Goal: Information Seeking & Learning: Learn about a topic

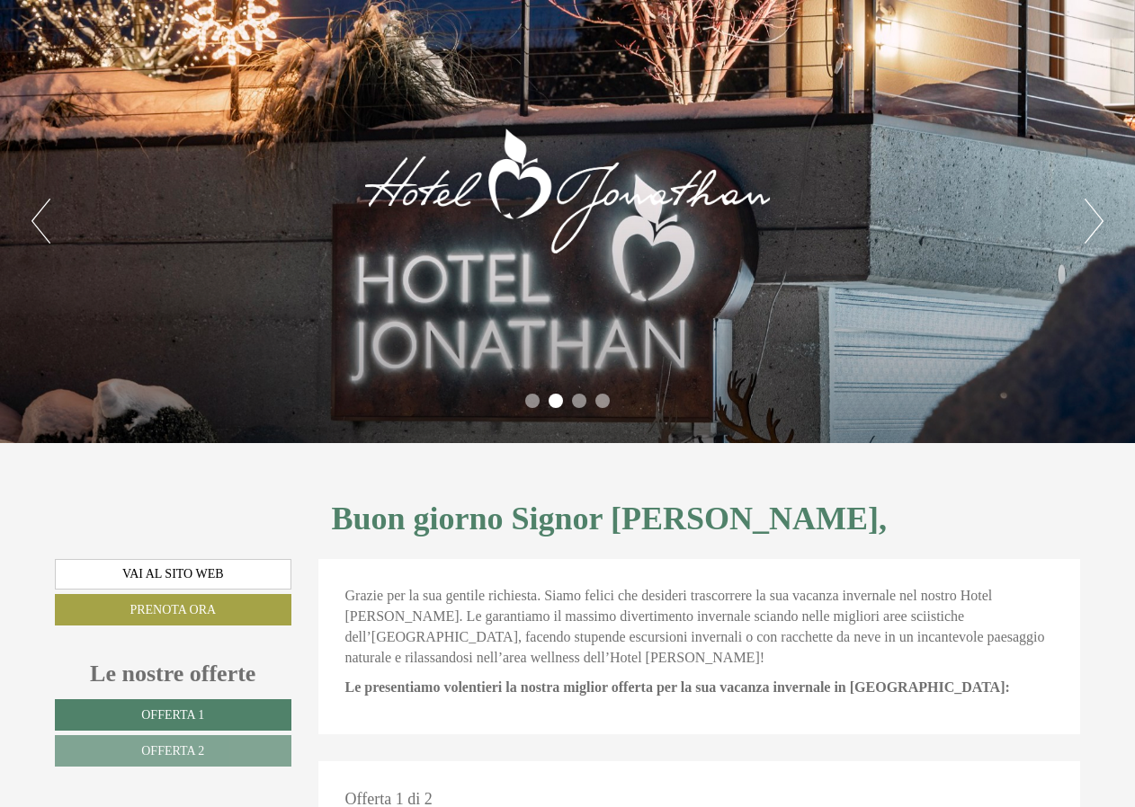
click at [1090, 211] on button "Next" at bounding box center [1093, 221] width 19 height 45
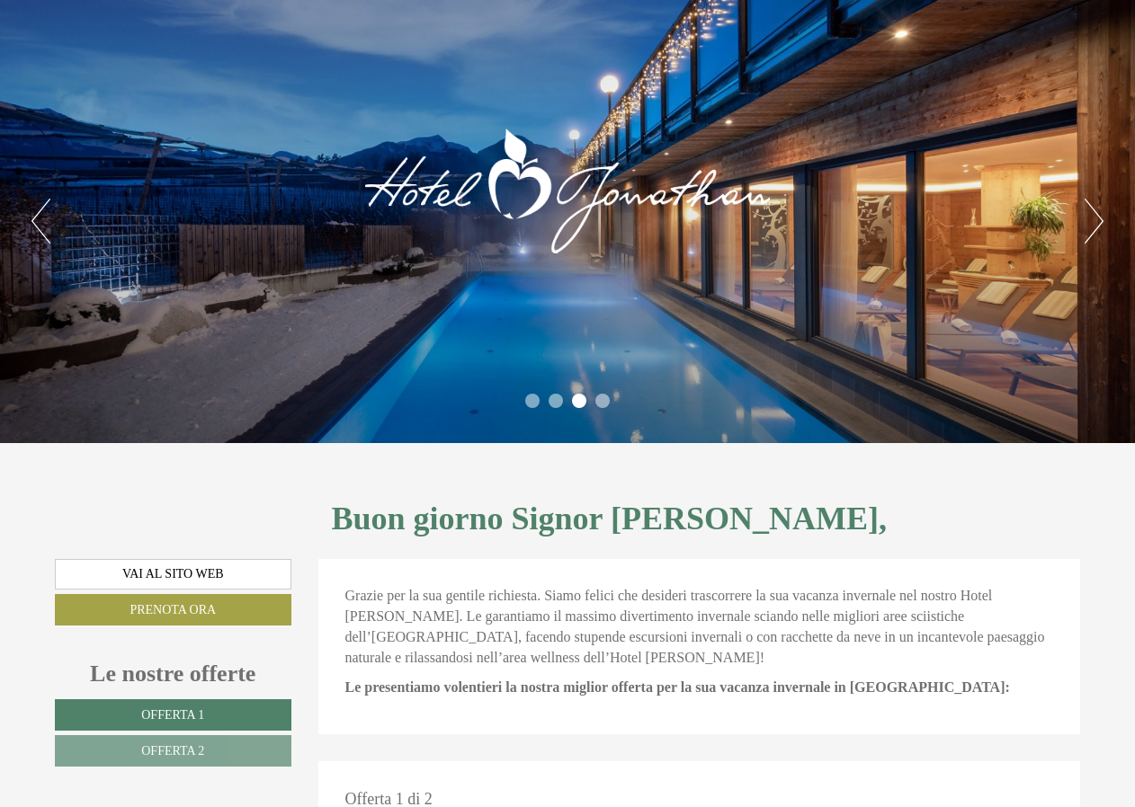
click at [1090, 211] on button "Next" at bounding box center [1093, 221] width 19 height 45
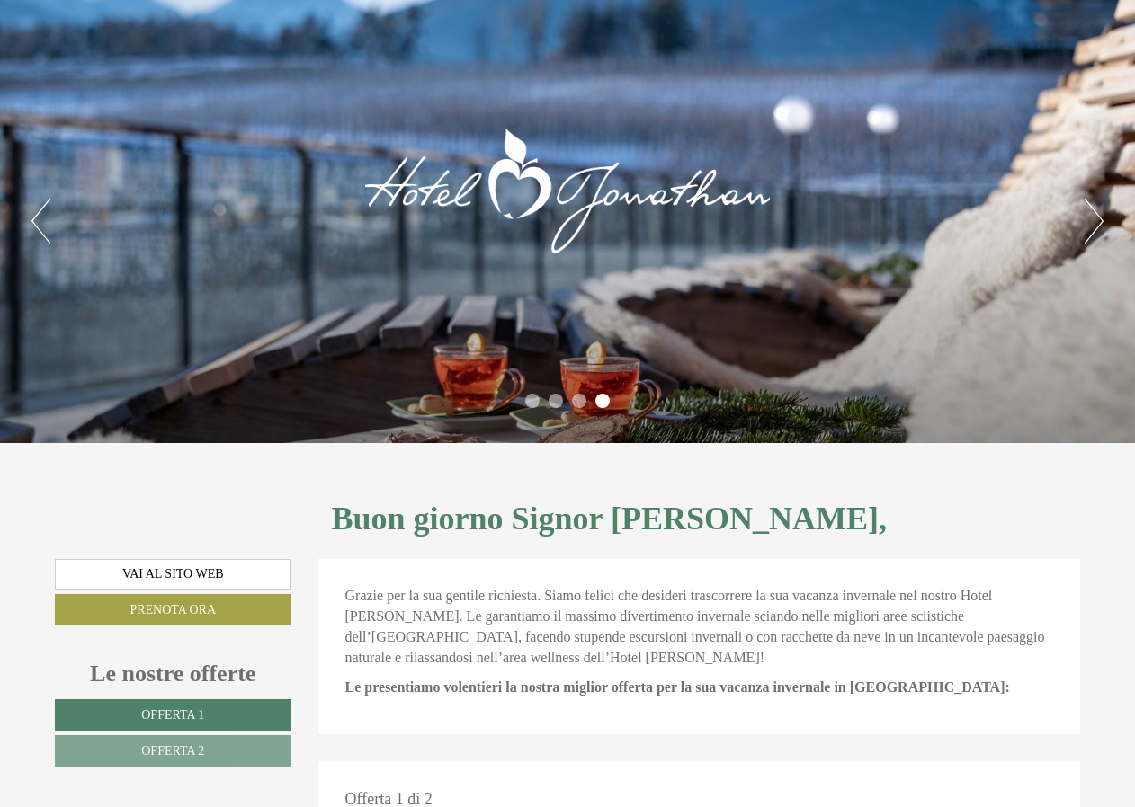
click at [1090, 211] on button "Next" at bounding box center [1093, 221] width 19 height 45
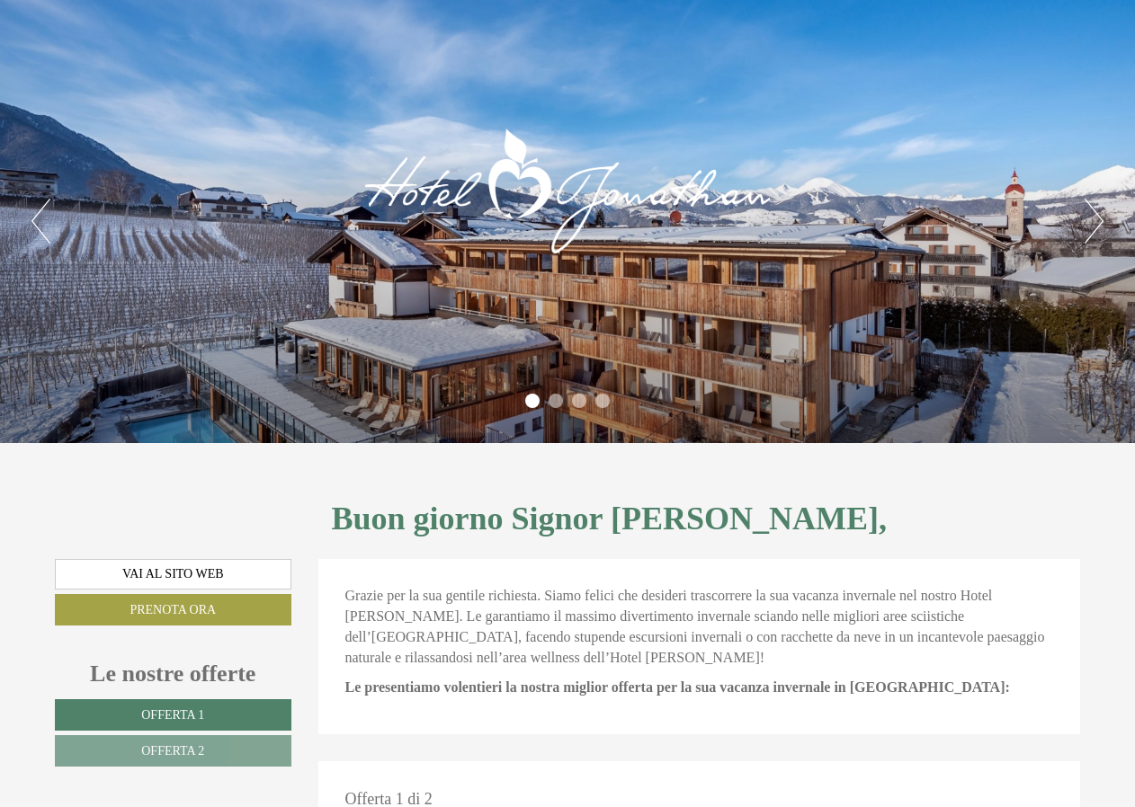
click at [1090, 211] on button "Next" at bounding box center [1093, 221] width 19 height 45
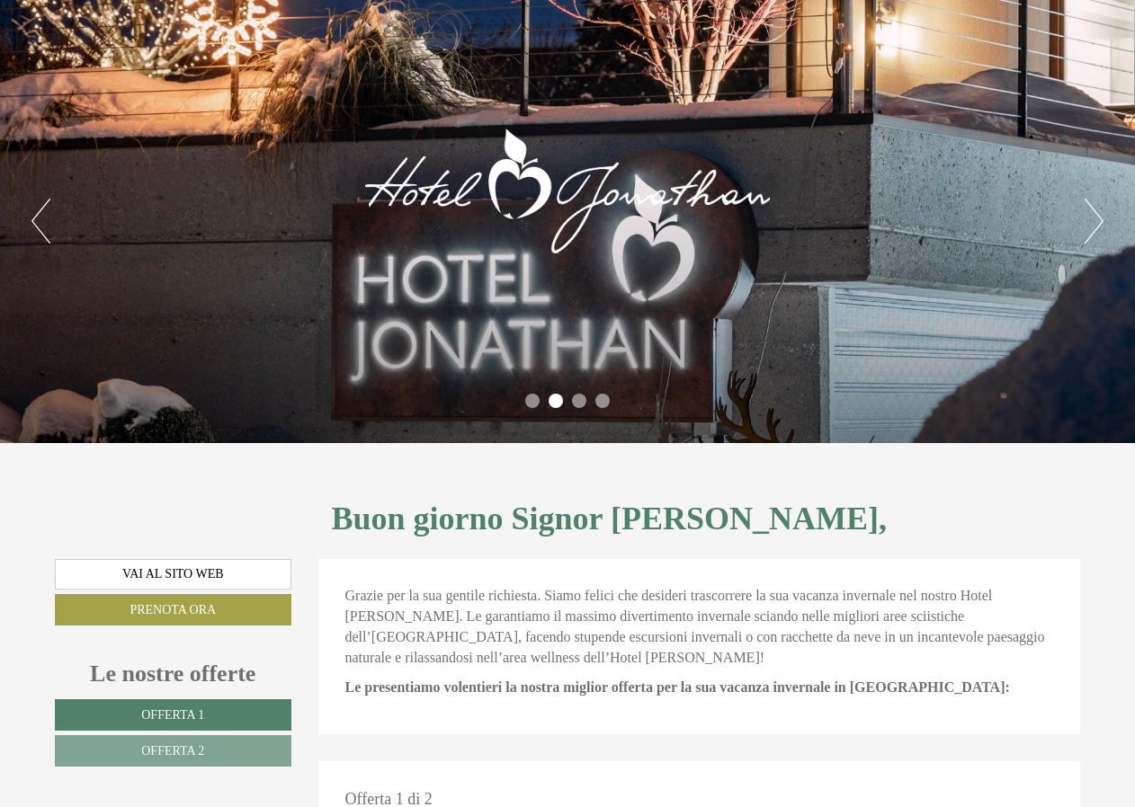
click at [1090, 211] on button "Next" at bounding box center [1093, 221] width 19 height 45
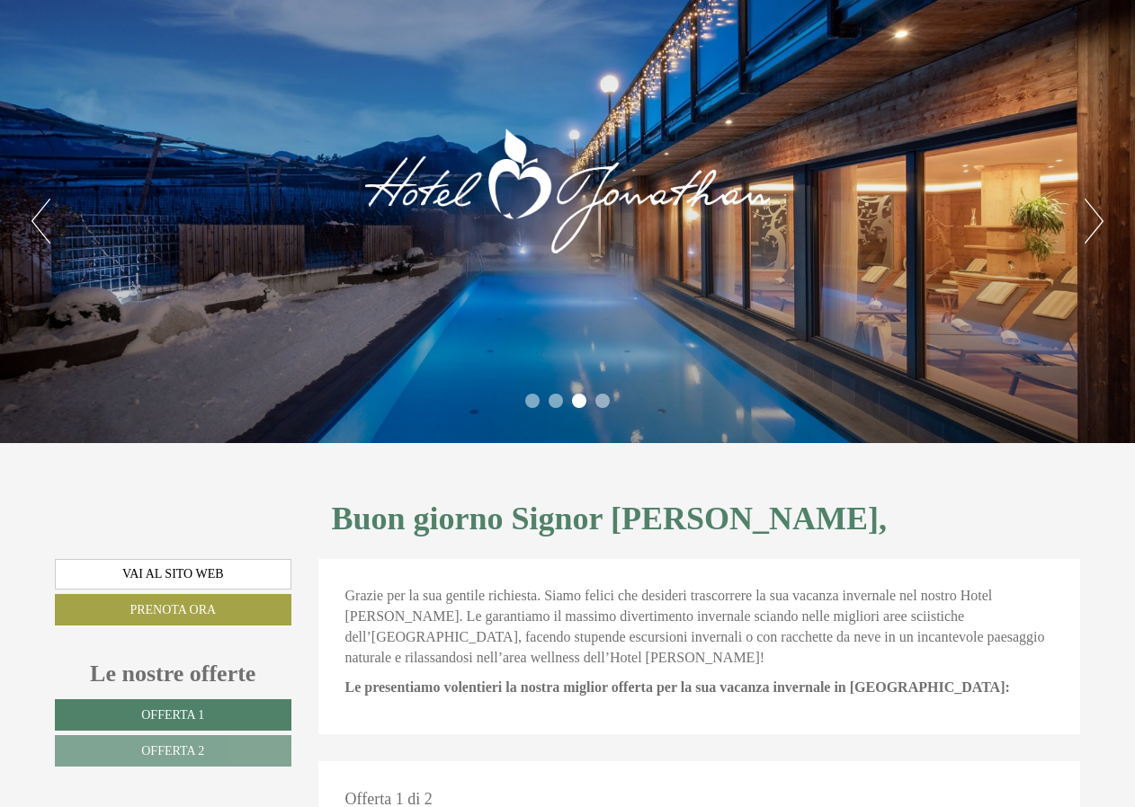
click at [1090, 211] on button "Next" at bounding box center [1093, 221] width 19 height 45
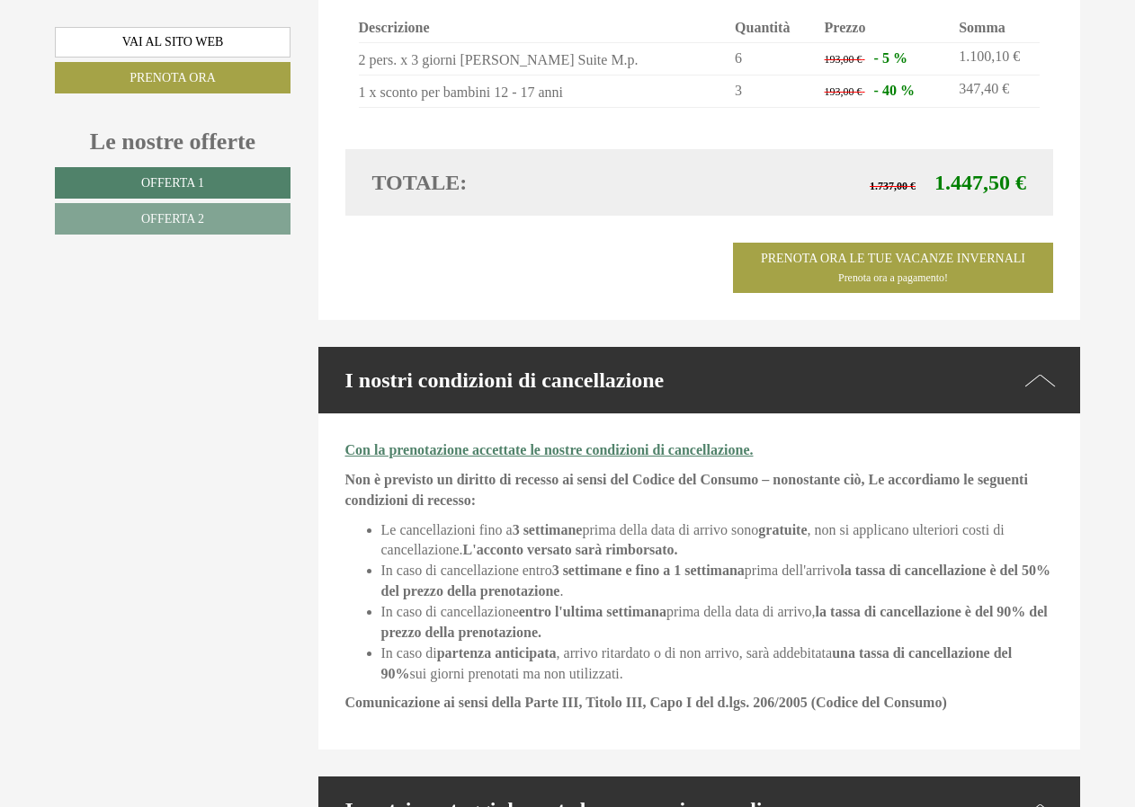
scroll to position [2877, 0]
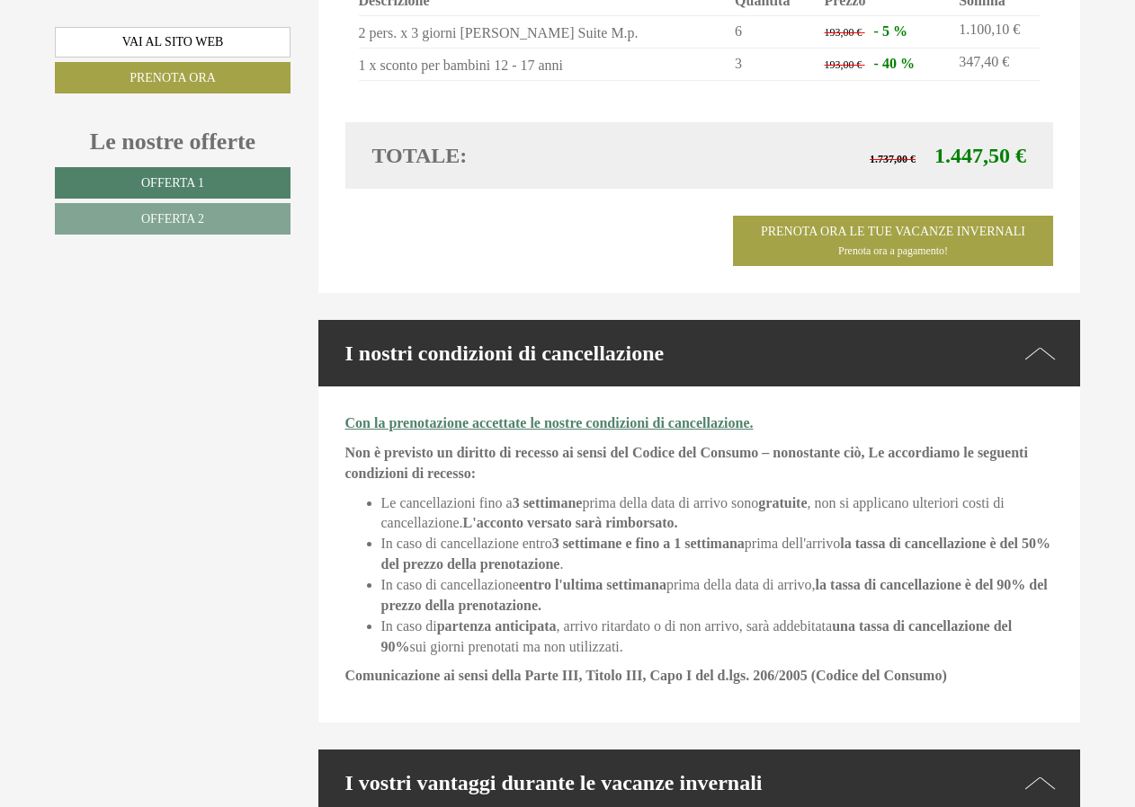
click at [988, 576] on li "In caso di cancellazione entro l'ultima settimana prima della data di arrivo, l…" at bounding box center [717, 595] width 672 height 41
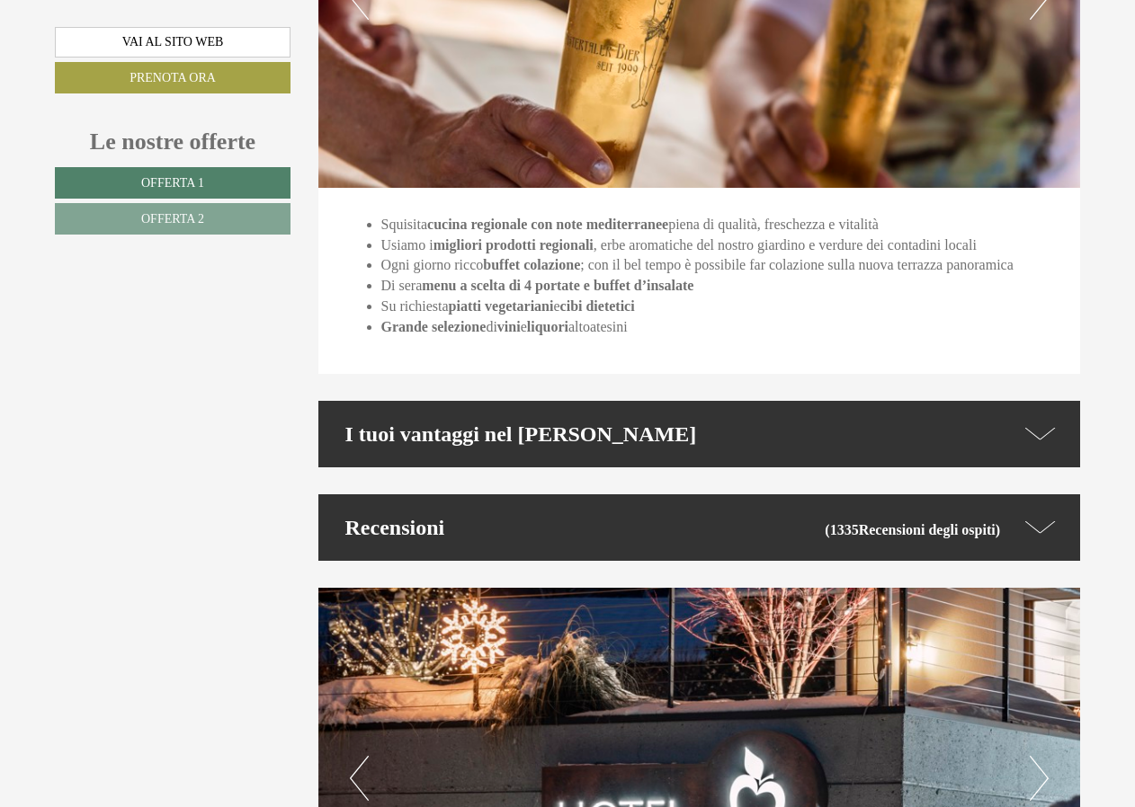
scroll to position [4854, 0]
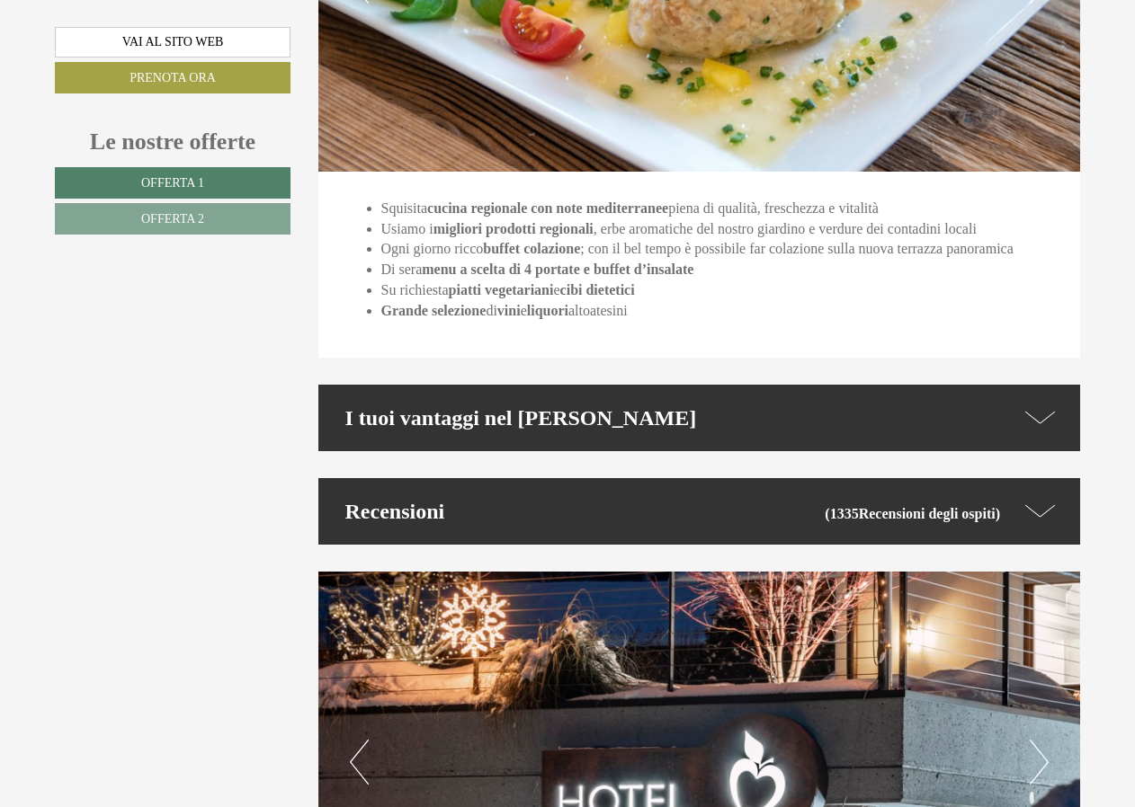
click at [1034, 405] on icon at bounding box center [1040, 418] width 31 height 26
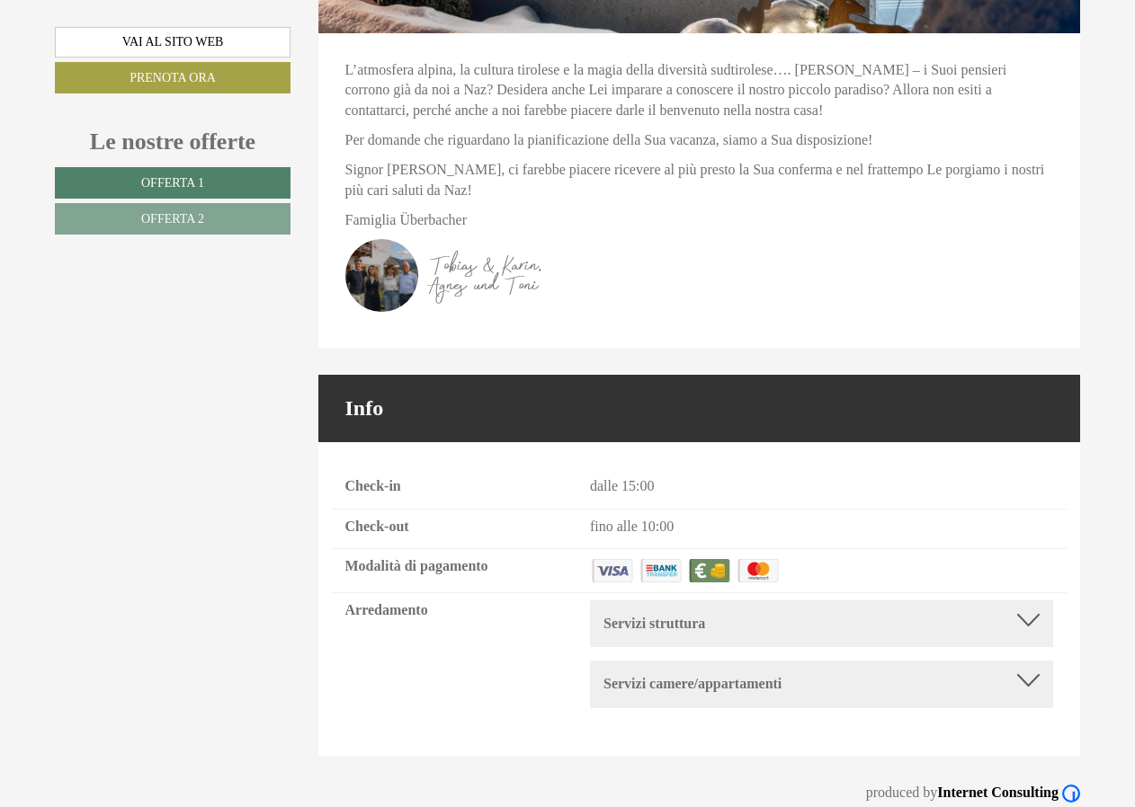
scroll to position [6113, 0]
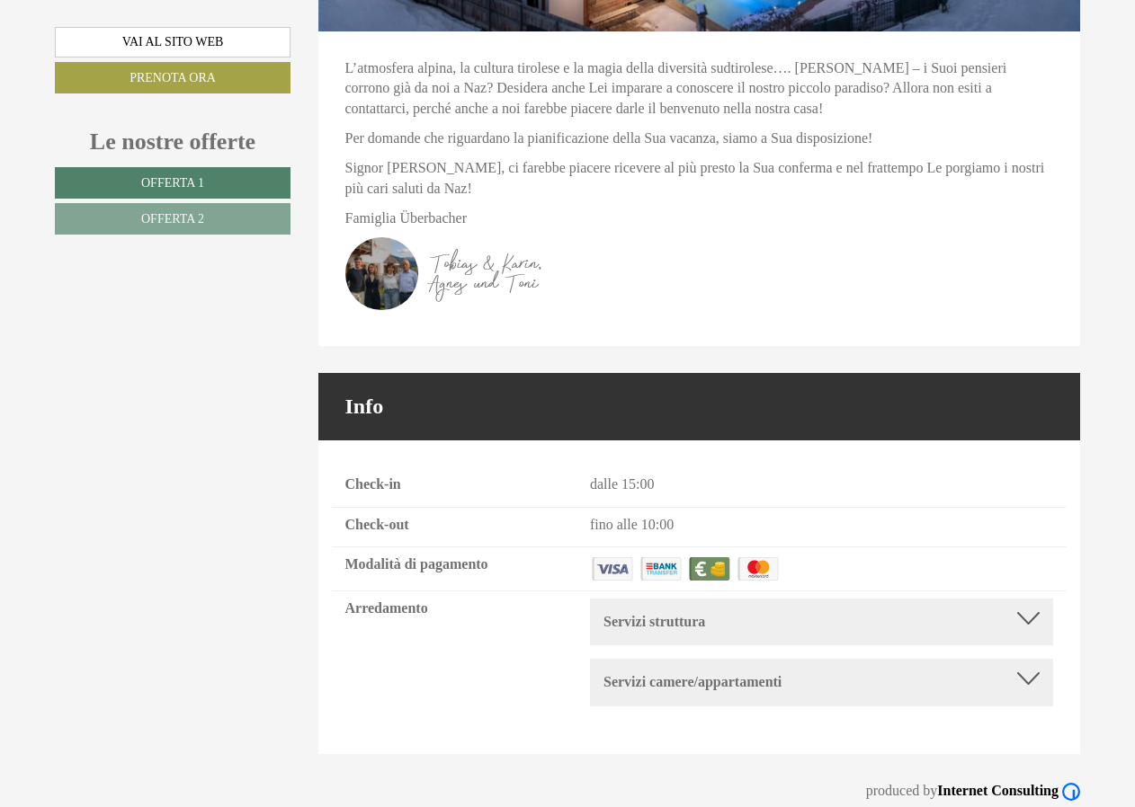
click at [1028, 612] on div "Servizi struttura" at bounding box center [821, 622] width 436 height 21
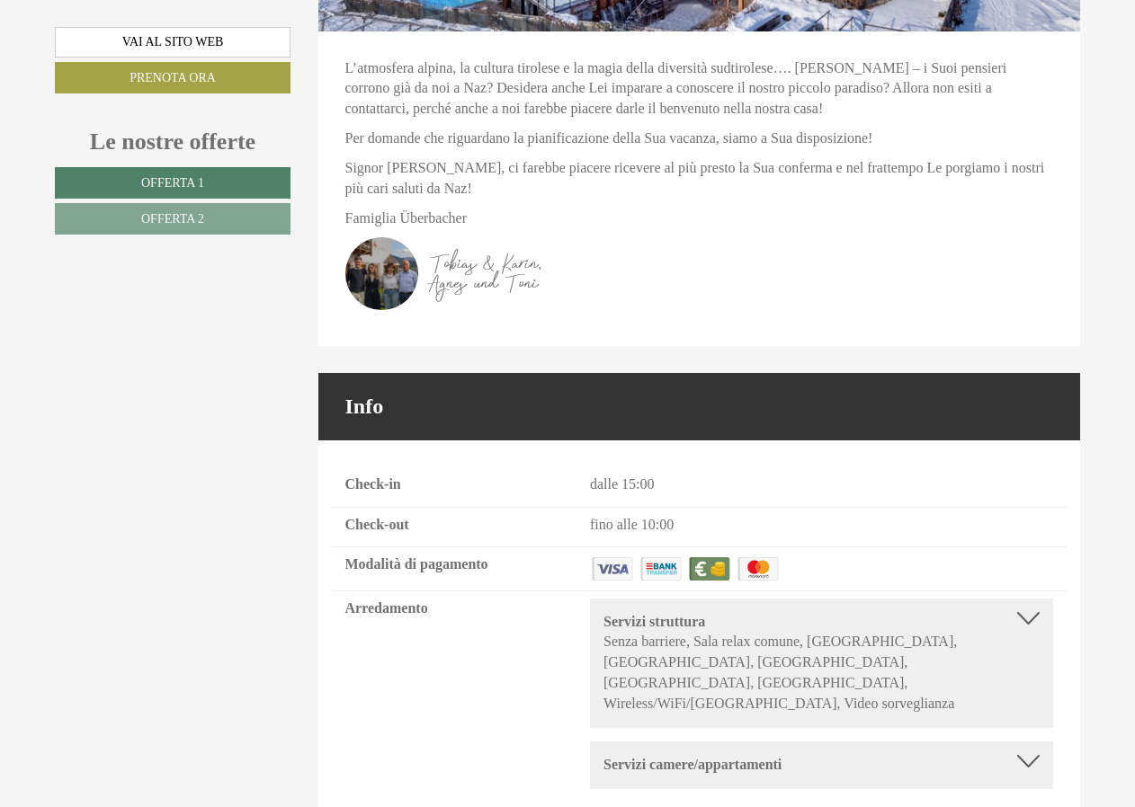
click at [1027, 755] on div "Servizi camere/appartamenti" at bounding box center [821, 765] width 436 height 21
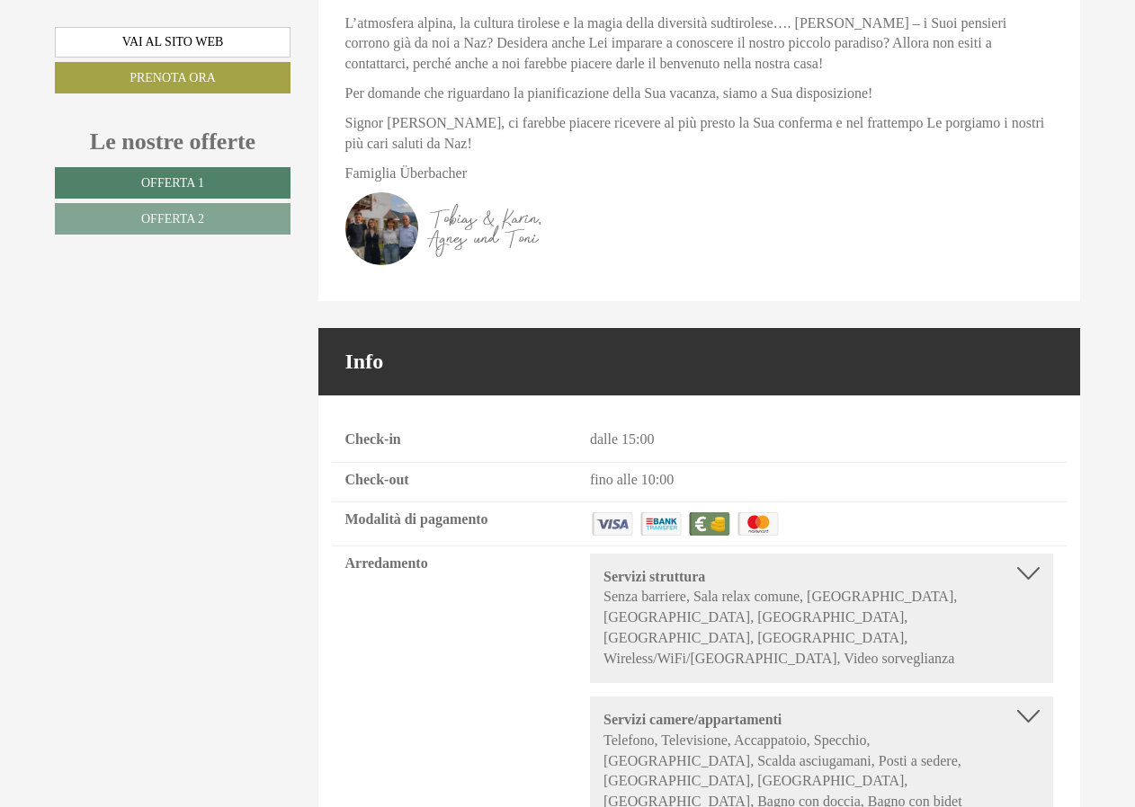
scroll to position [6203, 0]
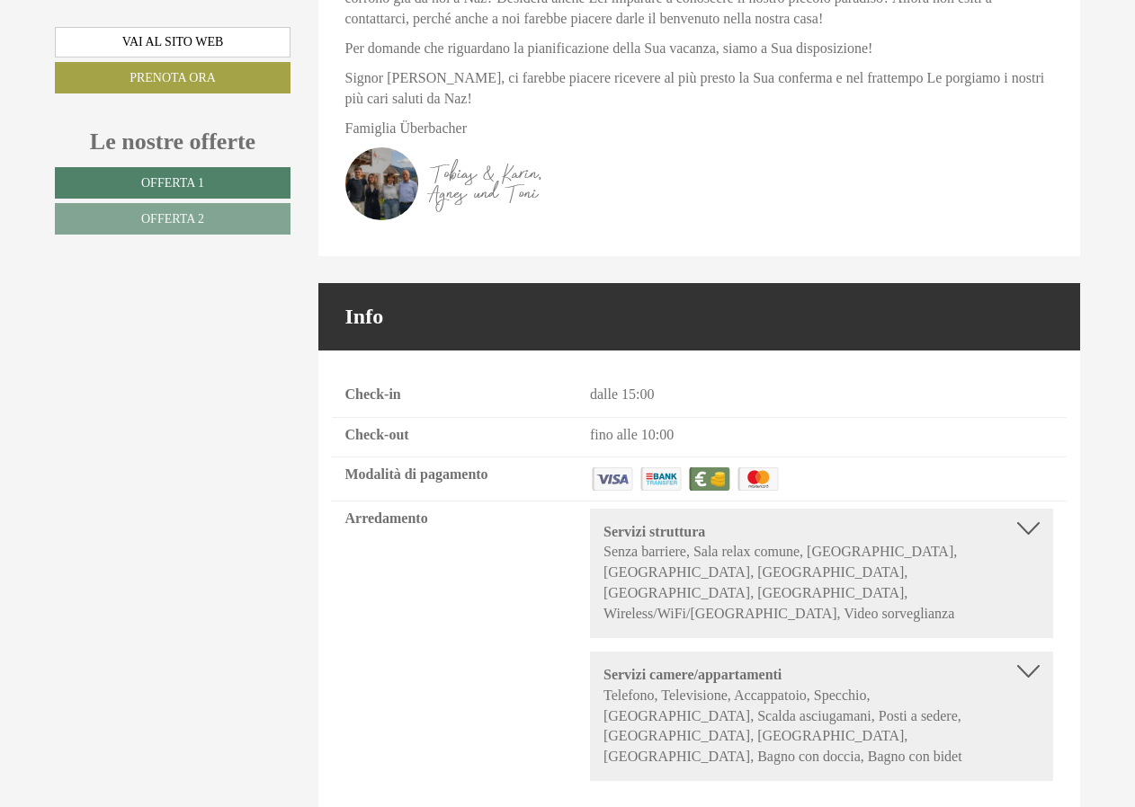
click at [1028, 665] on div at bounding box center [1028, 671] width 22 height 13
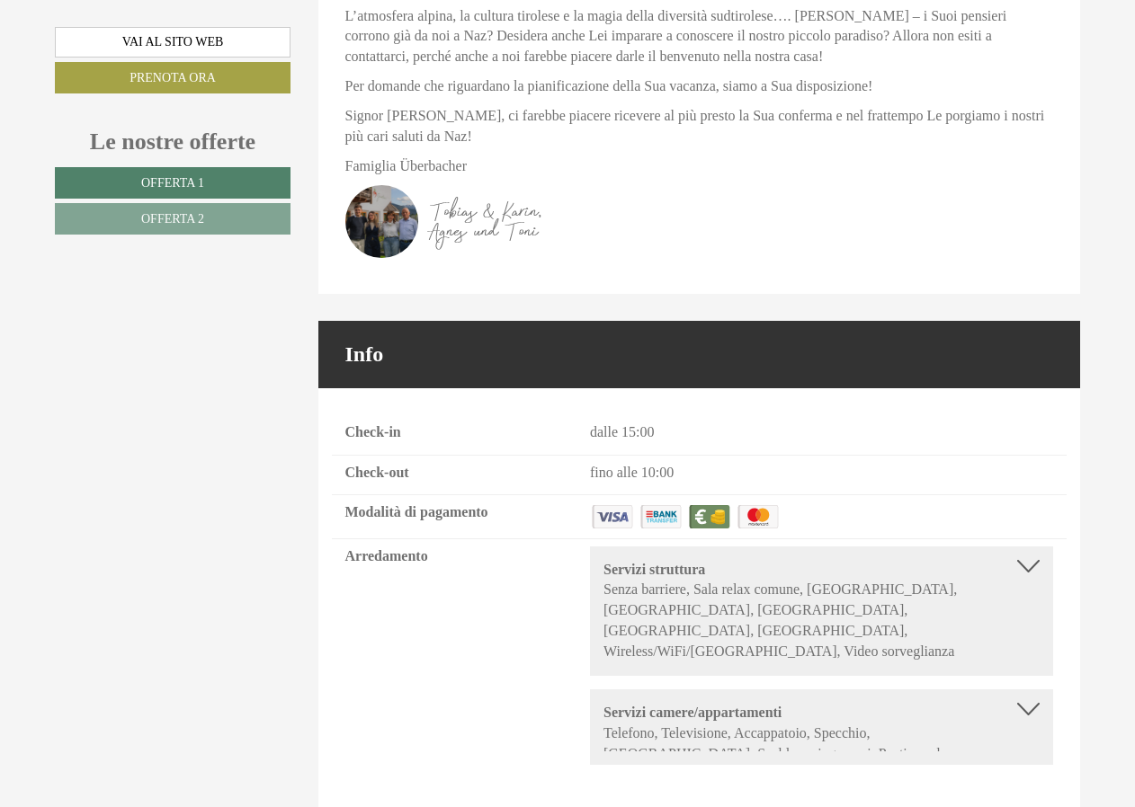
scroll to position [6155, 0]
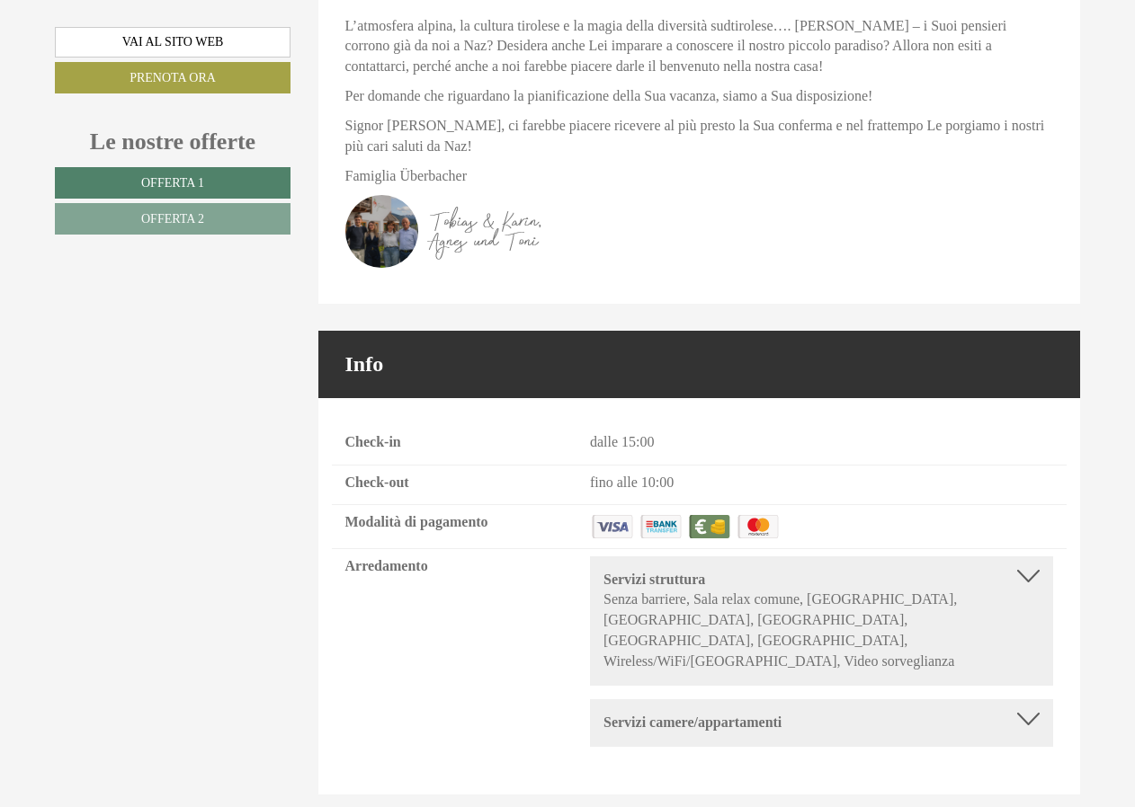
click at [1031, 570] on div "Servizi struttura" at bounding box center [821, 580] width 436 height 21
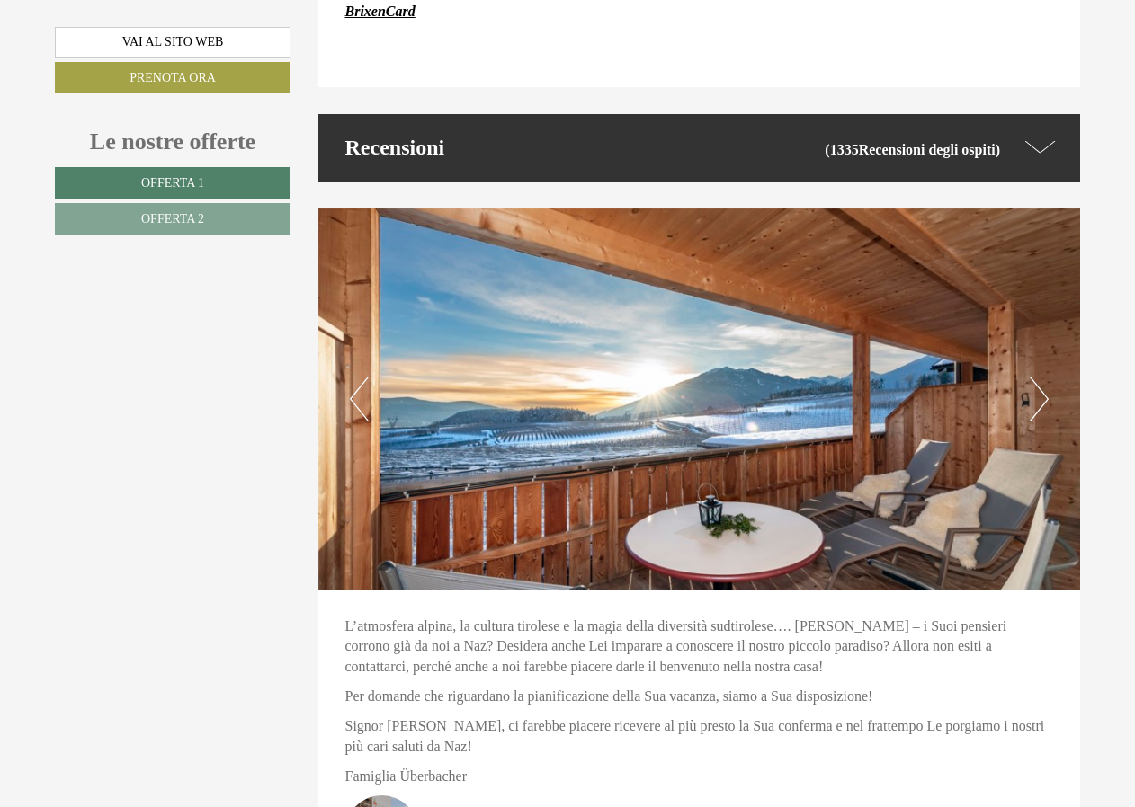
scroll to position [5575, 0]
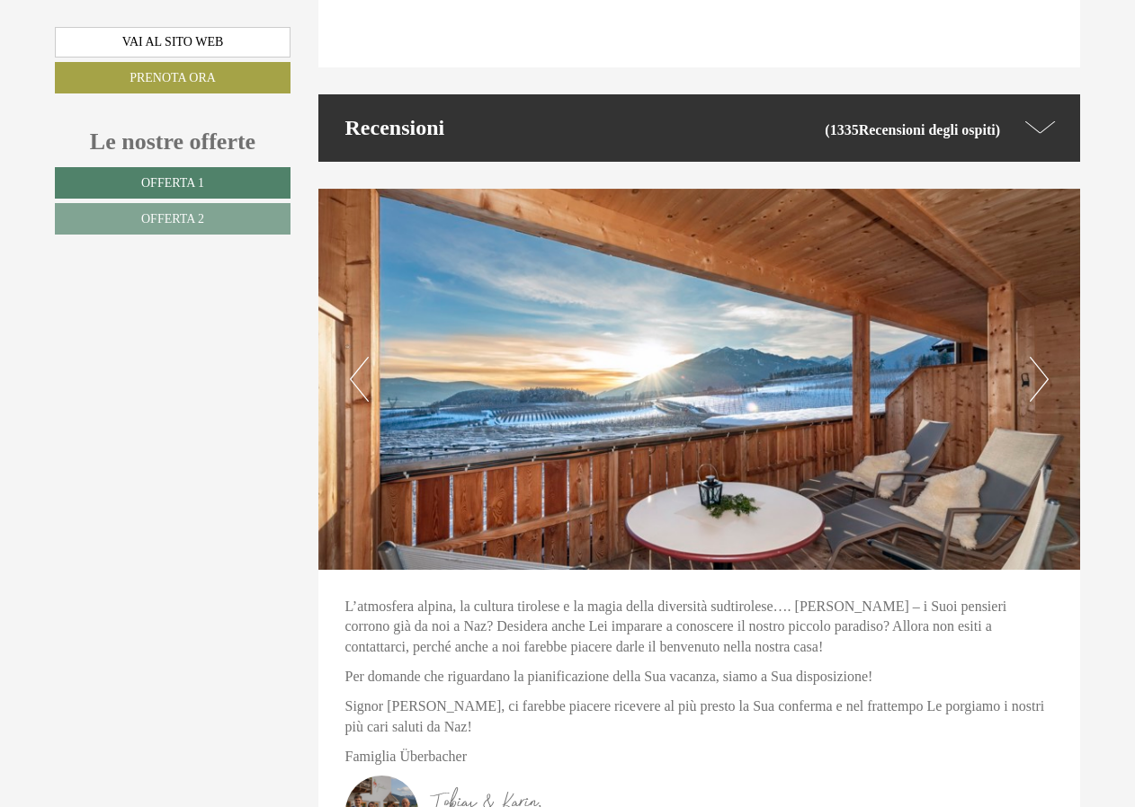
click at [1048, 362] on img at bounding box center [699, 379] width 762 height 381
click at [1041, 360] on button "Next" at bounding box center [1038, 379] width 19 height 45
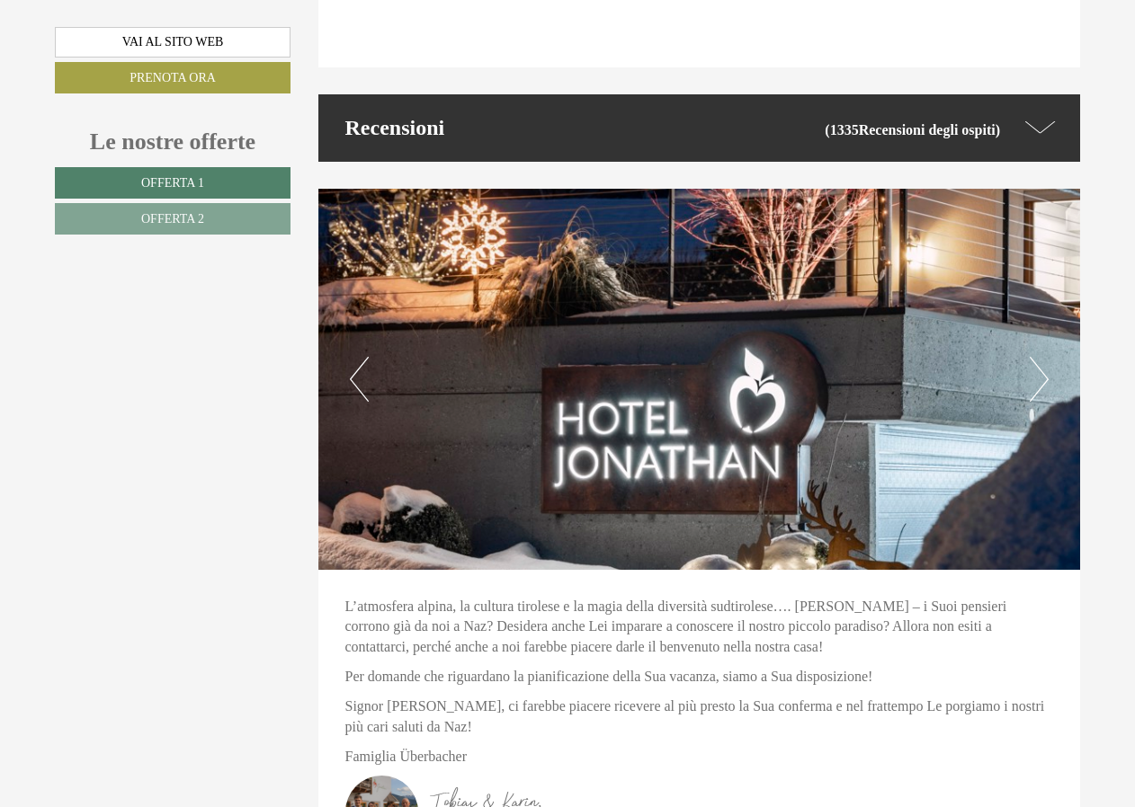
click at [350, 360] on button "Previous" at bounding box center [359, 379] width 19 height 45
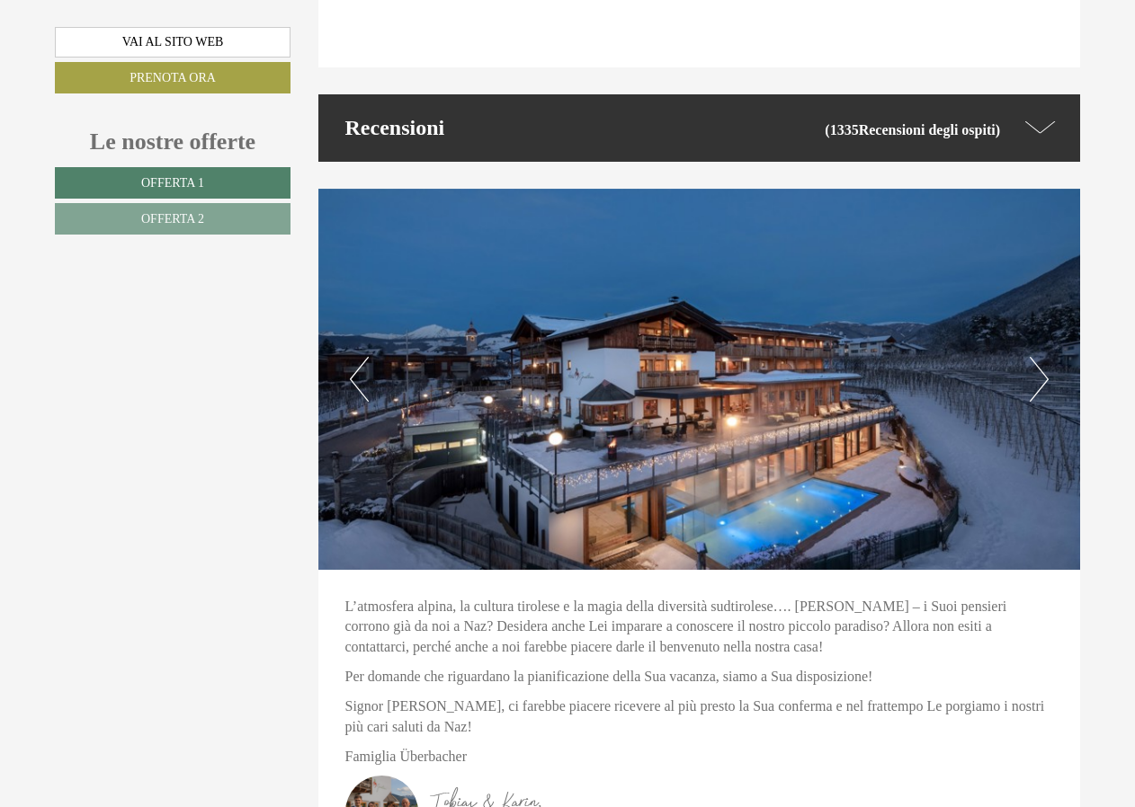
click at [353, 359] on button "Previous" at bounding box center [359, 379] width 19 height 45
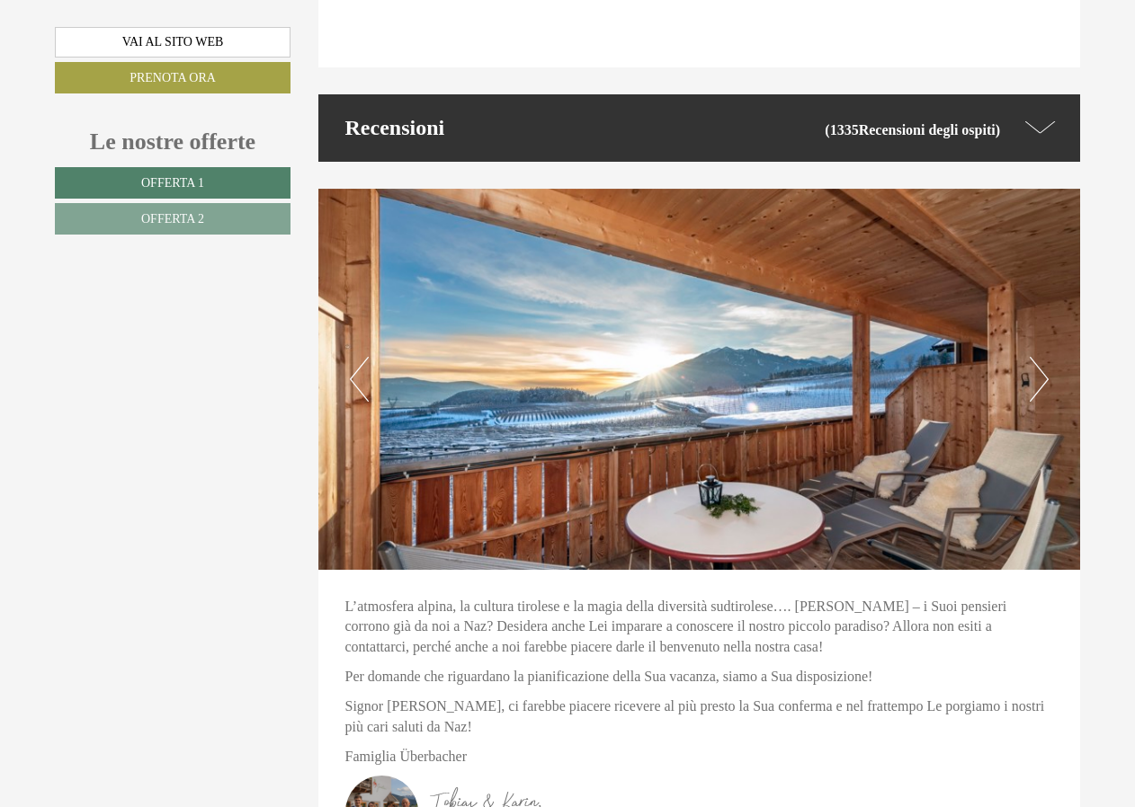
click at [359, 357] on button "Previous" at bounding box center [359, 379] width 19 height 45
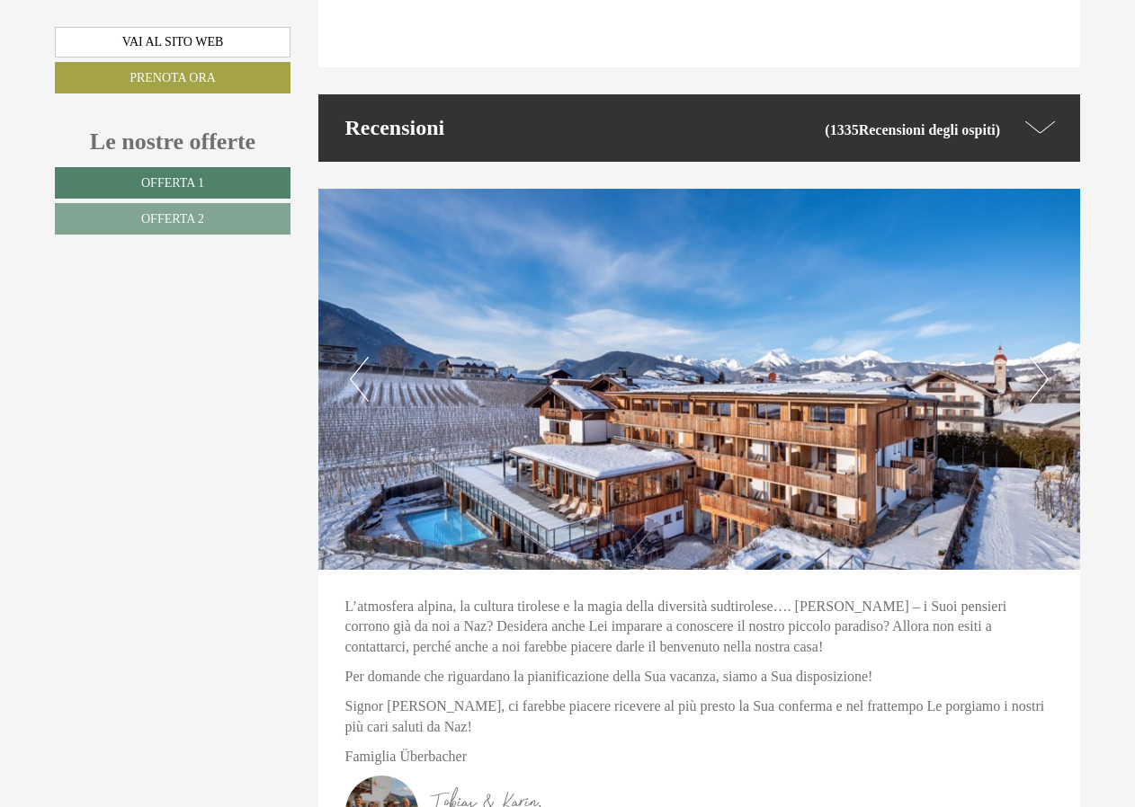
click at [359, 357] on button "Previous" at bounding box center [359, 379] width 19 height 45
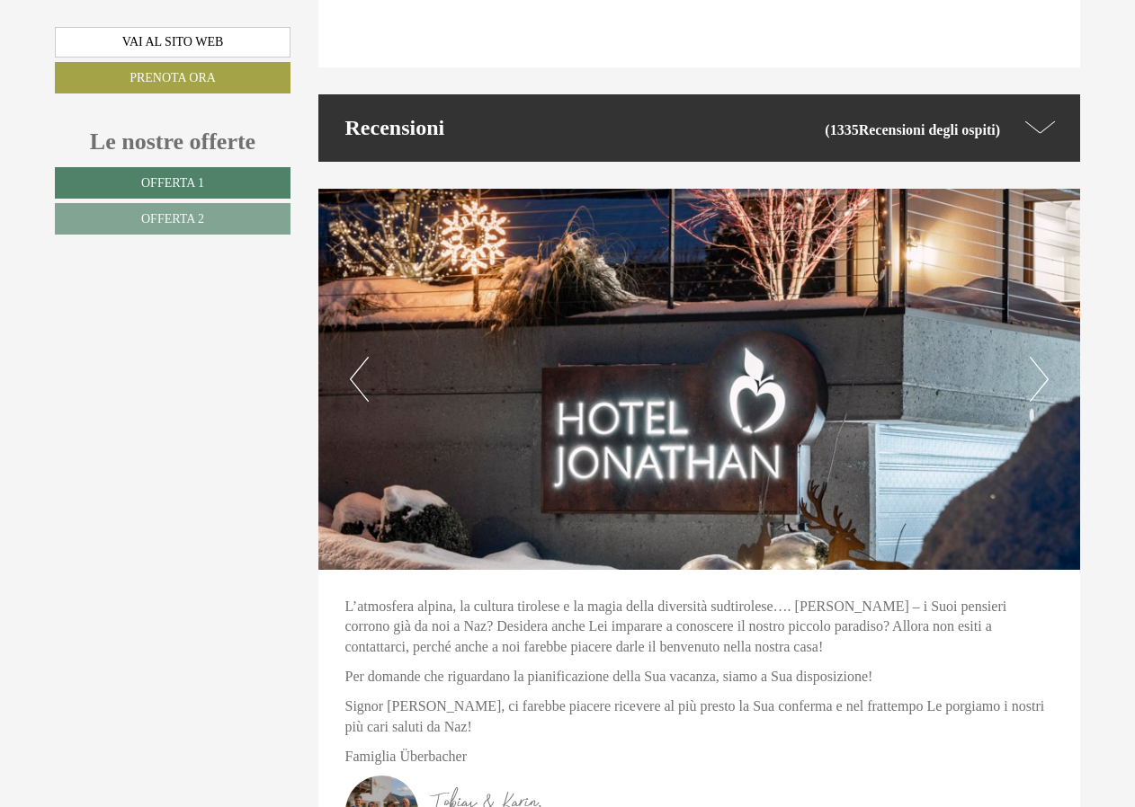
click at [359, 357] on button "Previous" at bounding box center [359, 379] width 19 height 45
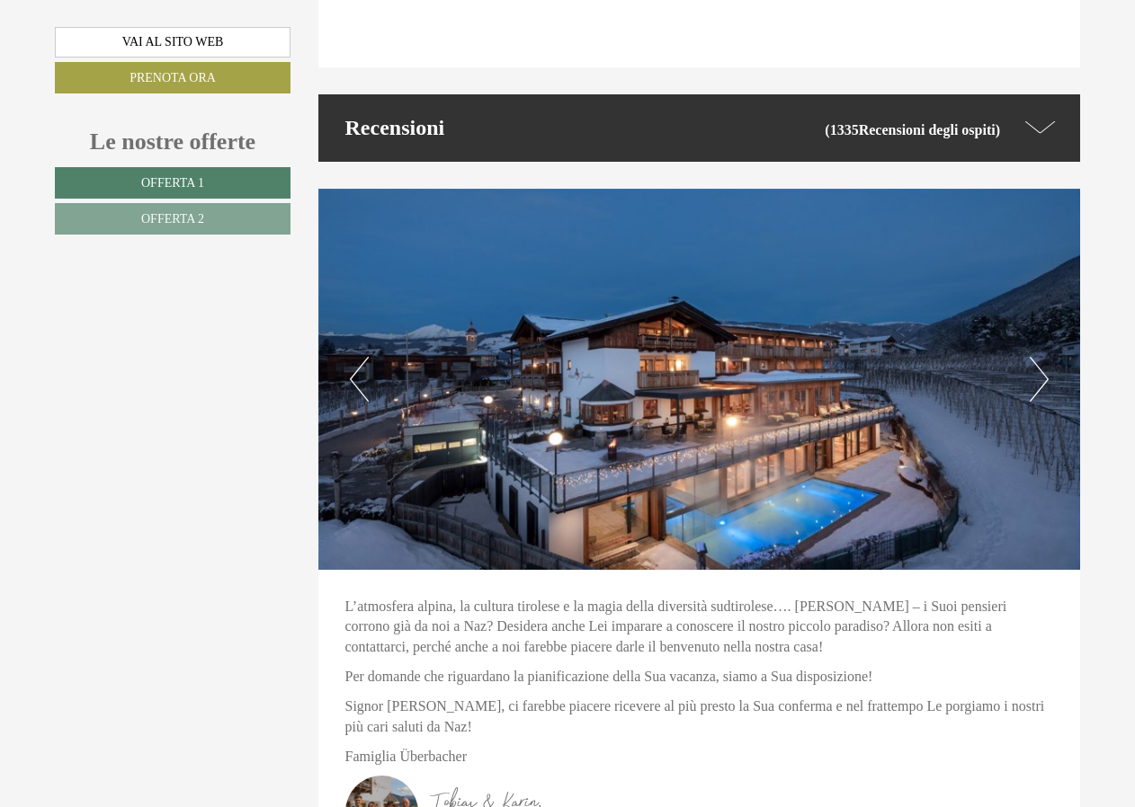
click at [1045, 357] on button "Next" at bounding box center [1038, 379] width 19 height 45
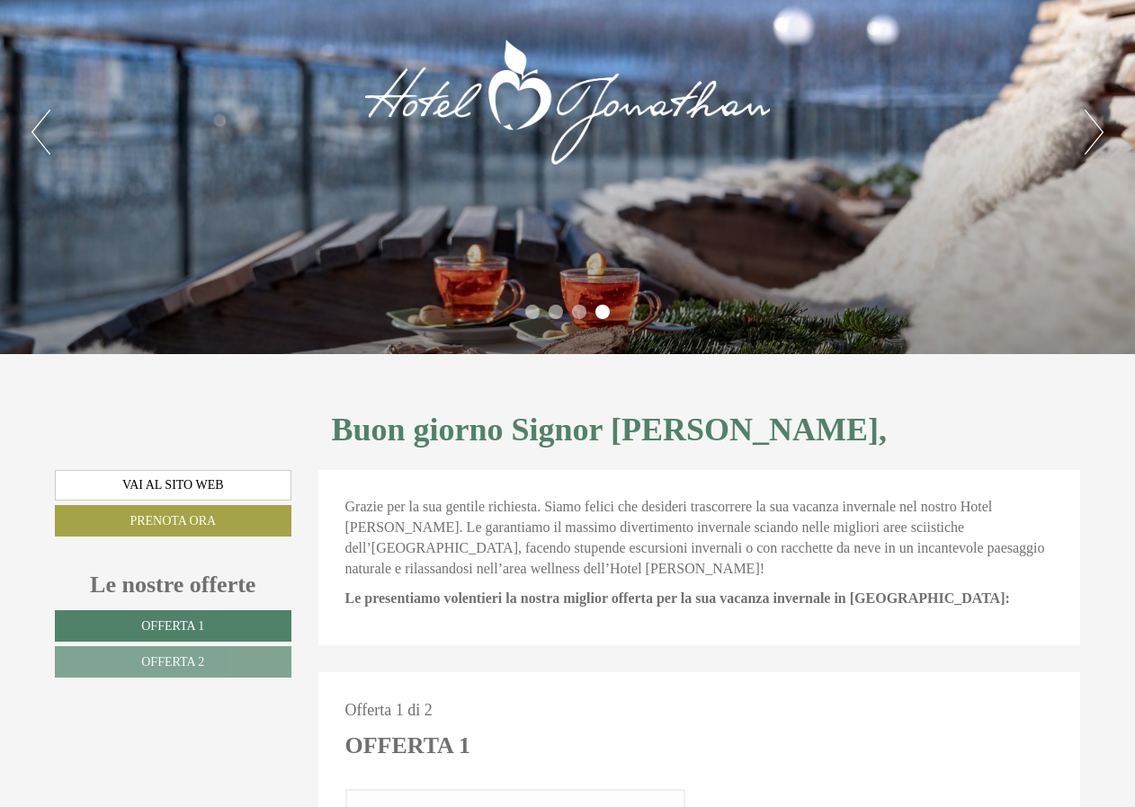
scroll to position [0, 0]
